Goal: Task Accomplishment & Management: Use online tool/utility

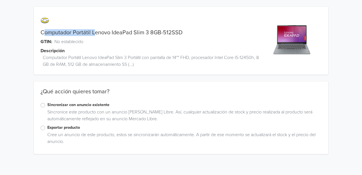
drag, startPoint x: 43, startPoint y: 31, endPoint x: 95, endPoint y: 31, distance: 53.0
click at [95, 31] on link "Computador Portátil Lenovo IdeaPad Slim 3 8GB-512SSD" at bounding box center [112, 32] width 142 height 7
drag, startPoint x: 41, startPoint y: 31, endPoint x: 148, endPoint y: 35, distance: 107.8
click at [148, 35] on link "Computador Portátil Lenovo IdeaPad Slim 3 8GB-512SSD" at bounding box center [112, 32] width 142 height 7
copy link "Computador Portátil Lenovo IdeaPad Slim 3"
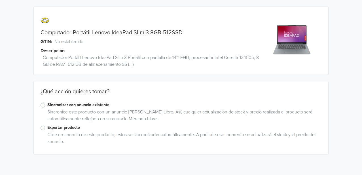
click at [47, 107] on label "Sincronizar con anuncio existente" at bounding box center [184, 105] width 274 height 6
click at [0, 0] on input "Sincronizar con anuncio existente" at bounding box center [0, 0] width 0 height 0
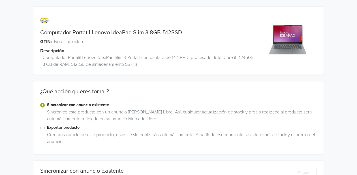
scroll to position [80, 0]
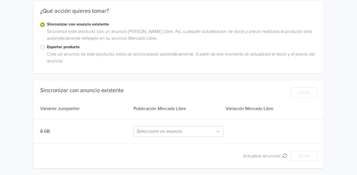
click at [47, 45] on label "Exportar producto" at bounding box center [182, 47] width 270 height 6
click at [0, 0] on input "Exportar producto" at bounding box center [0, 0] width 0 height 0
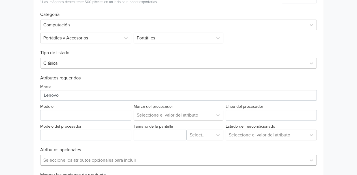
scroll to position [206, 0]
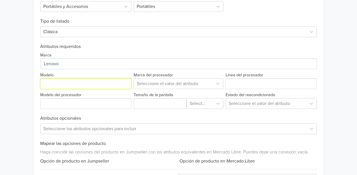
click at [93, 83] on input "Modelo" at bounding box center [85, 83] width 91 height 11
type input "S"
paste input "Computador Portátil Lenovo IdeaPad Slim 3"
drag, startPoint x: 97, startPoint y: 82, endPoint x: -68, endPoint y: 62, distance: 165.9
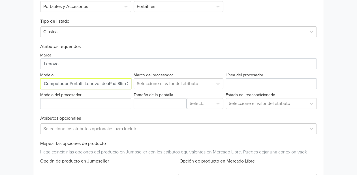
click at [0, 62] on html "Computador Portátil Lenovo IdeaPad Slim 3 8GB-512SSD GTIN: No establecido Descr…" at bounding box center [178, 9] width 357 height 431
type input "IdeaPad Slim 3"
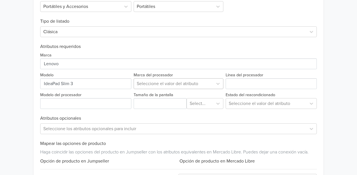
drag, startPoint x: 178, startPoint y: 91, endPoint x: 178, endPoint y: 86, distance: 4.5
click at [177, 91] on div "Tamaño de la pantalla Select..." at bounding box center [179, 100] width 92 height 18
click at [179, 85] on div at bounding box center [174, 84] width 74 height 8
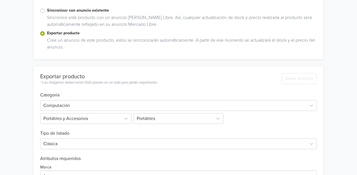
scroll to position [157, 0]
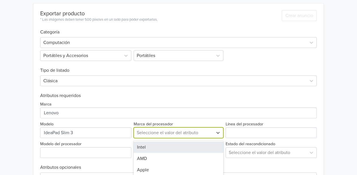
click at [203, 132] on div "6 results available. Use Up and Down to choose options, press Enter to select t…" at bounding box center [179, 132] width 90 height 11
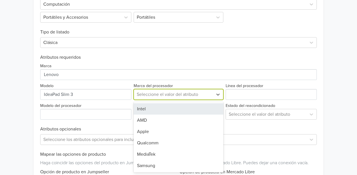
click at [150, 109] on div "Intel" at bounding box center [179, 108] width 90 height 11
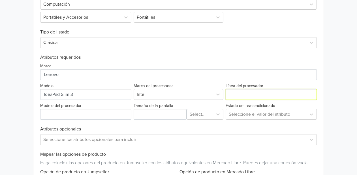
click at [235, 92] on input "Línea del procesador" at bounding box center [271, 94] width 91 height 11
type input "I5"
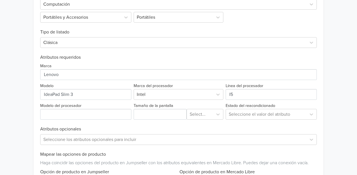
click at [267, 58] on h6 "Atributos requeridos" at bounding box center [178, 57] width 277 height 5
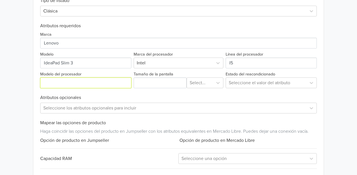
click at [96, 84] on input "Modelo del procesador" at bounding box center [85, 82] width 91 height 11
paste input "12450h"
type input "12450h"
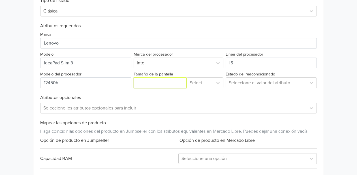
click at [174, 84] on input "Tamaño de la pantalla" at bounding box center [160, 82] width 53 height 11
type input "14"
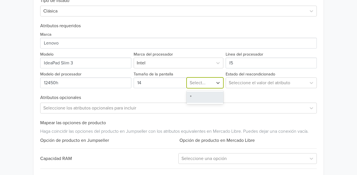
click at [213, 82] on div "Select..." at bounding box center [200, 83] width 26 height 10
click at [196, 95] on div """ at bounding box center [205, 97] width 37 height 11
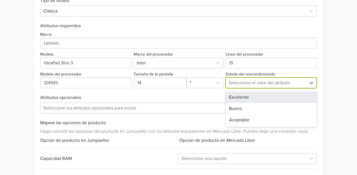
click at [235, 82] on div at bounding box center [266, 83] width 75 height 8
click at [241, 95] on div "Excelente" at bounding box center [271, 97] width 91 height 11
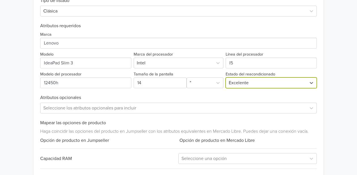
scroll to position [257, 0]
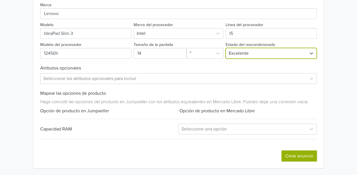
click at [299, 158] on button "Crear anuncio" at bounding box center [299, 155] width 35 height 11
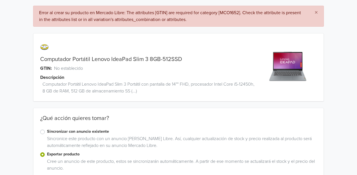
scroll to position [0, 0]
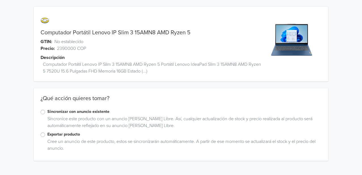
click at [69, 136] on label "Exportar producto" at bounding box center [184, 134] width 274 height 6
click at [0, 0] on input "Exportar producto" at bounding box center [0, 0] width 0 height 0
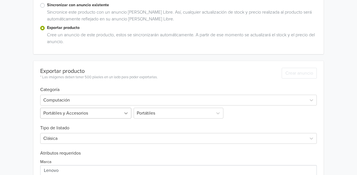
scroll to position [203, 0]
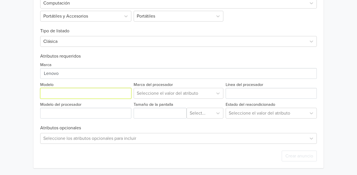
click at [68, 94] on input "Modelo" at bounding box center [85, 93] width 91 height 11
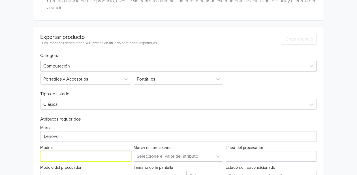
scroll to position [0, 0]
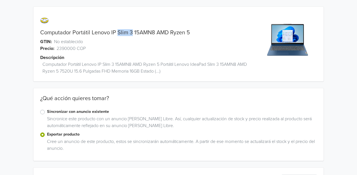
drag, startPoint x: 117, startPoint y: 31, endPoint x: 132, endPoint y: 33, distance: 15.1
click at [132, 33] on link "Computador Portátil Lenovo IP Slim 3 15AMN8 AMD Ryzen 5" at bounding box center [115, 32] width 150 height 7
copy link "Slim 3"
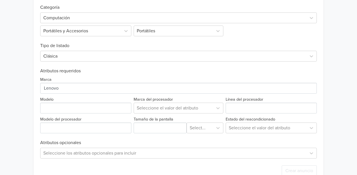
scroll to position [203, 0]
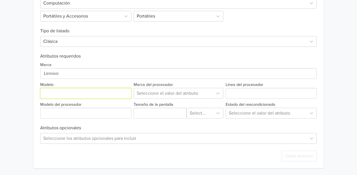
click at [79, 89] on input "Modelo" at bounding box center [85, 93] width 91 height 11
paste input "Slim 3"
type input "Slim 3"
click at [192, 95] on div at bounding box center [174, 93] width 74 height 8
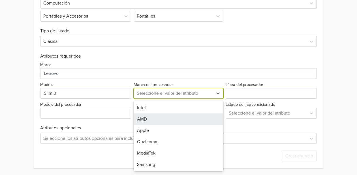
click at [145, 119] on div "AMD" at bounding box center [179, 118] width 90 height 11
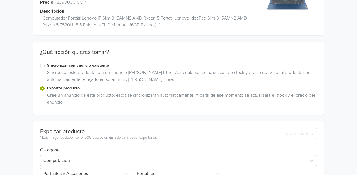
scroll to position [0, 0]
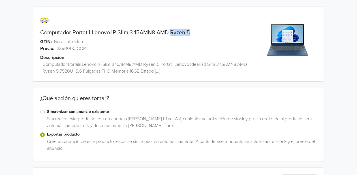
drag, startPoint x: 169, startPoint y: 31, endPoint x: 190, endPoint y: 31, distance: 20.4
click at [190, 31] on link "Computador Portátil Lenovo IP Slim 3 15AMN8 AMD Ryzen 5" at bounding box center [115, 32] width 150 height 7
copy link "Ryzen 5"
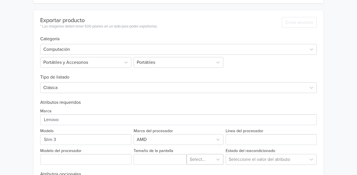
scroll to position [203, 0]
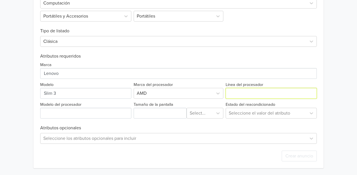
drag, startPoint x: 250, startPoint y: 94, endPoint x: 248, endPoint y: 96, distance: 3.0
click at [250, 96] on input "Línea del procesador" at bounding box center [271, 93] width 91 height 11
paste input "Ryzen 5"
type input "Ryzen 5"
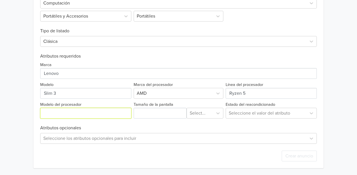
click at [71, 113] on input "Modelo del procesador" at bounding box center [85, 113] width 91 height 11
paste input "7520U"
type input "7520U"
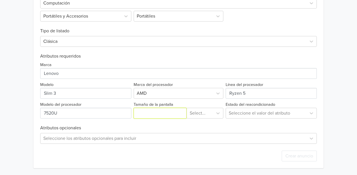
click at [152, 113] on input "Tamaño de la pantalla" at bounding box center [160, 113] width 53 height 11
click at [155, 109] on input "Tamaño de la pantalla" at bounding box center [160, 113] width 53 height 11
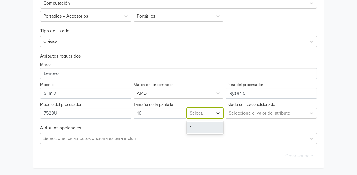
click at [214, 115] on div at bounding box center [218, 113] width 10 height 10
click at [198, 126] on div """ at bounding box center [205, 127] width 37 height 11
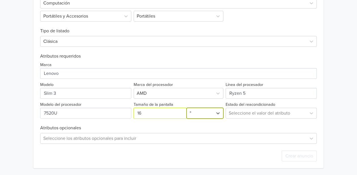
click at [163, 115] on input "Tamaño de la pantalla" at bounding box center [160, 113] width 53 height 11
type input "15.6"
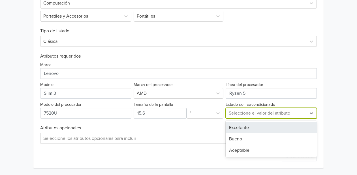
click at [269, 113] on div at bounding box center [266, 113] width 75 height 8
click at [255, 128] on div "Excelente" at bounding box center [271, 127] width 91 height 11
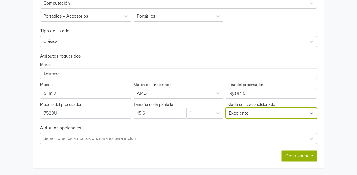
click at [294, 155] on button "Crear anuncio" at bounding box center [299, 155] width 35 height 11
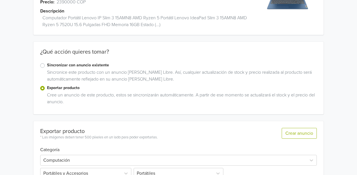
scroll to position [0, 0]
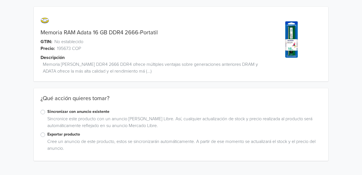
click at [47, 133] on label "Exportar producto" at bounding box center [184, 134] width 274 height 6
click at [0, 0] on input "Exportar producto" at bounding box center [0, 0] width 0 height 0
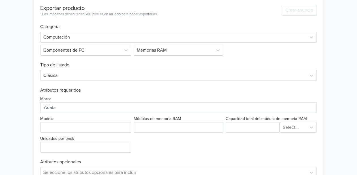
scroll to position [201, 0]
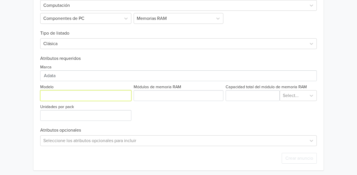
click at [84, 94] on input "Modelo" at bounding box center [85, 95] width 91 height 11
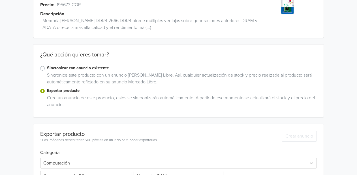
scroll to position [12, 0]
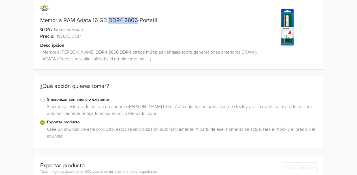
drag, startPoint x: 109, startPoint y: 20, endPoint x: 137, endPoint y: 21, distance: 28.4
click at [137, 21] on link "Memoria RAM Adata 16 GB DDR4 2666-Portatil" at bounding box center [98, 20] width 117 height 7
copy link "DDR4 2666"
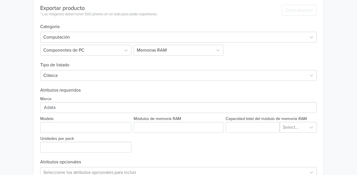
scroll to position [203, 0]
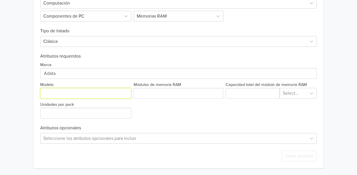
click at [61, 90] on input "Modelo" at bounding box center [85, 93] width 91 height 11
paste input "DDR4 2666"
type input "DDR4 2666"
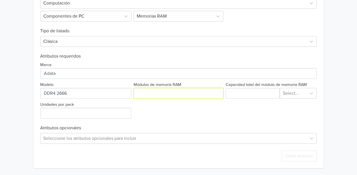
click at [181, 95] on input "Módulos de memoria RAM" at bounding box center [179, 93] width 90 height 11
paste input "DDR4 2666"
type input "DDR4 2666"
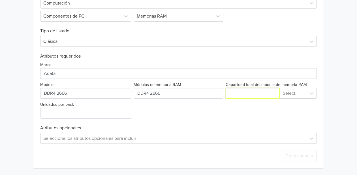
click at [262, 96] on input "Capacidad total del módulo de memoria RAM" at bounding box center [253, 93] width 54 height 11
type input "16"
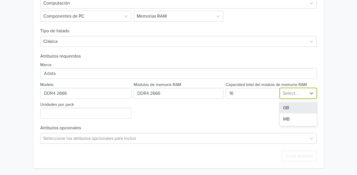
click at [307, 95] on div "Select..." at bounding box center [293, 93] width 27 height 10
click at [291, 105] on div "GB" at bounding box center [298, 107] width 37 height 11
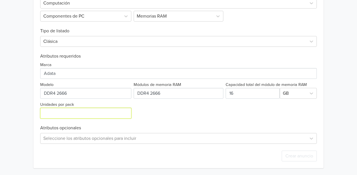
drag, startPoint x: 52, startPoint y: 111, endPoint x: 55, endPoint y: 111, distance: 2.8
click at [54, 111] on input "Unidades por pack" at bounding box center [85, 113] width 91 height 11
type input "1"
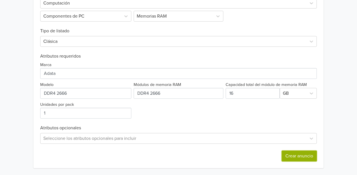
click at [290, 154] on button "Crear anuncio" at bounding box center [299, 155] width 35 height 11
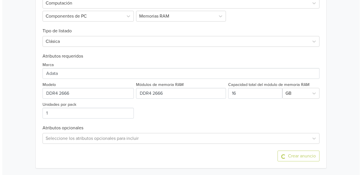
scroll to position [0, 0]
